Goal: Information Seeking & Learning: Learn about a topic

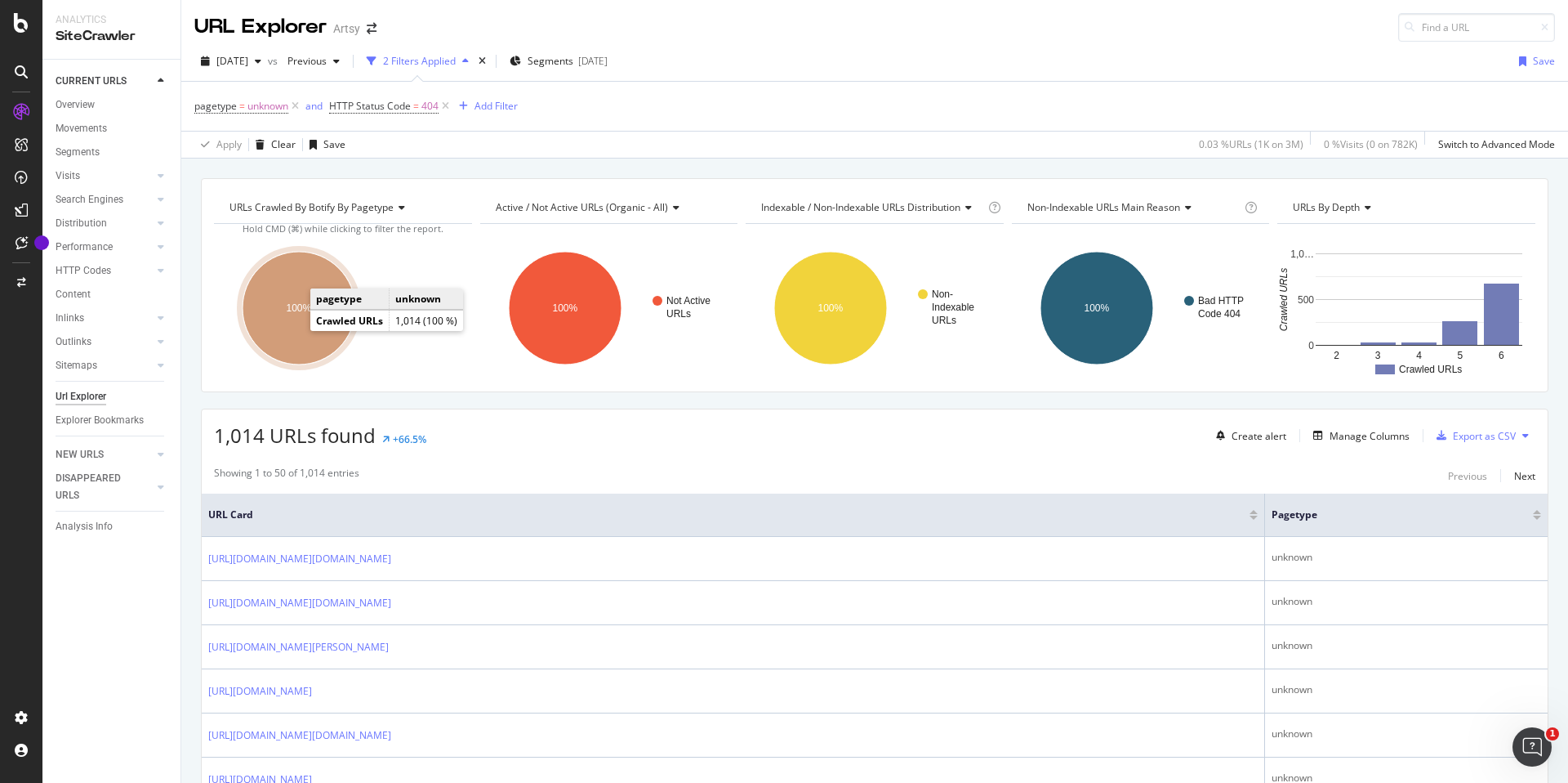
click at [295, 308] on text "100%" at bounding box center [298, 307] width 25 height 11
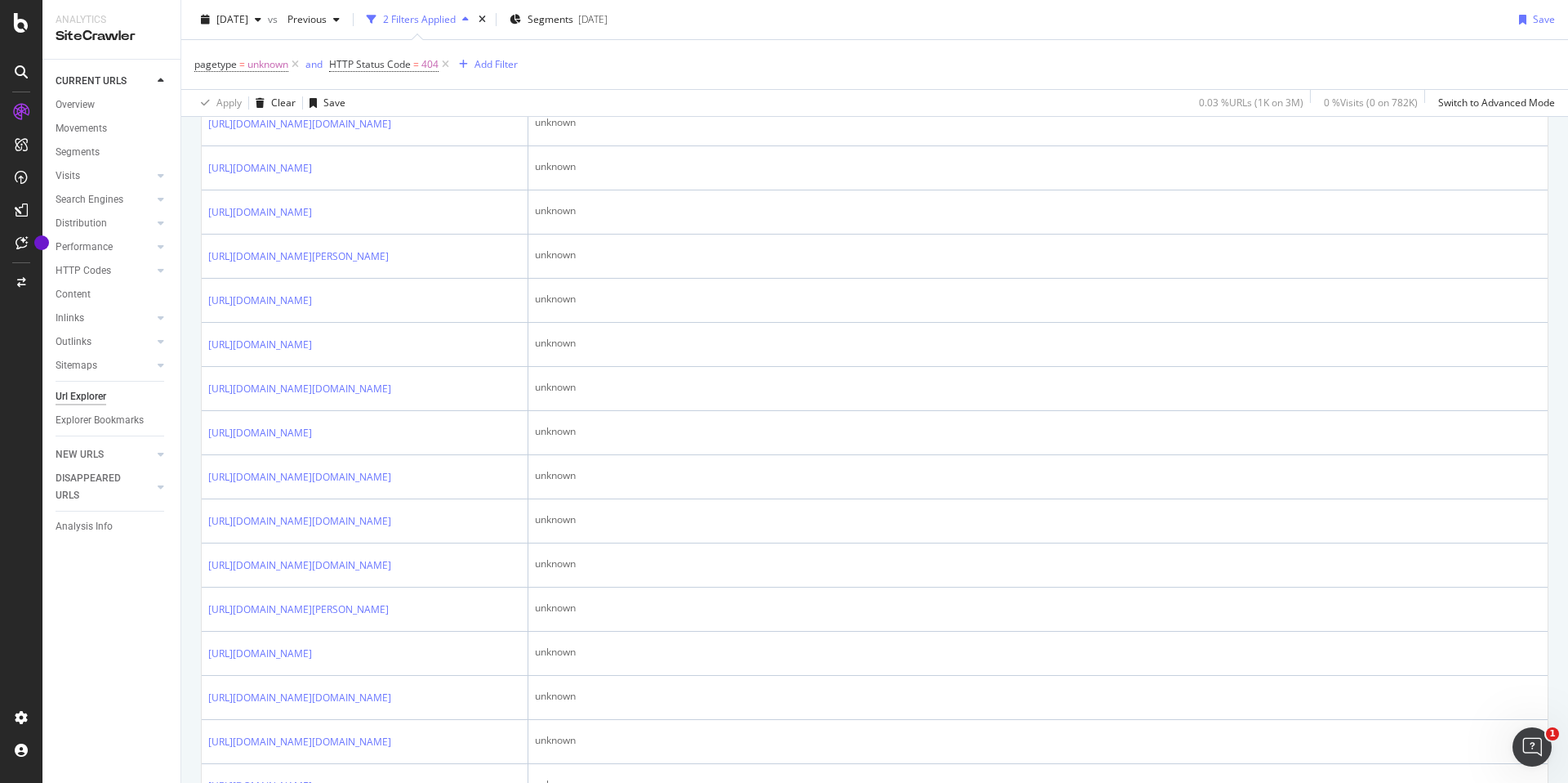
scroll to position [867, 0]
